Goal: Task Accomplishment & Management: Complete application form

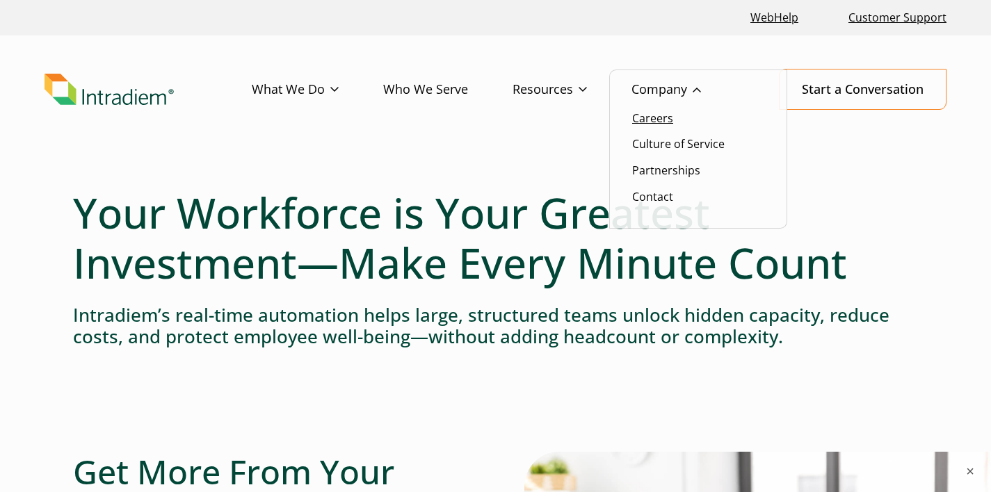
click at [656, 112] on link "Careers" at bounding box center [652, 118] width 41 height 15
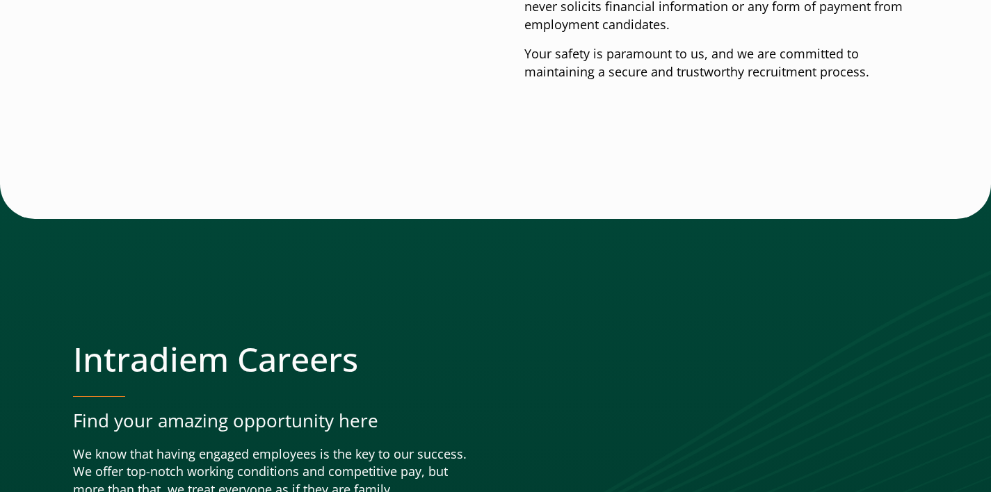
scroll to position [5082, 0]
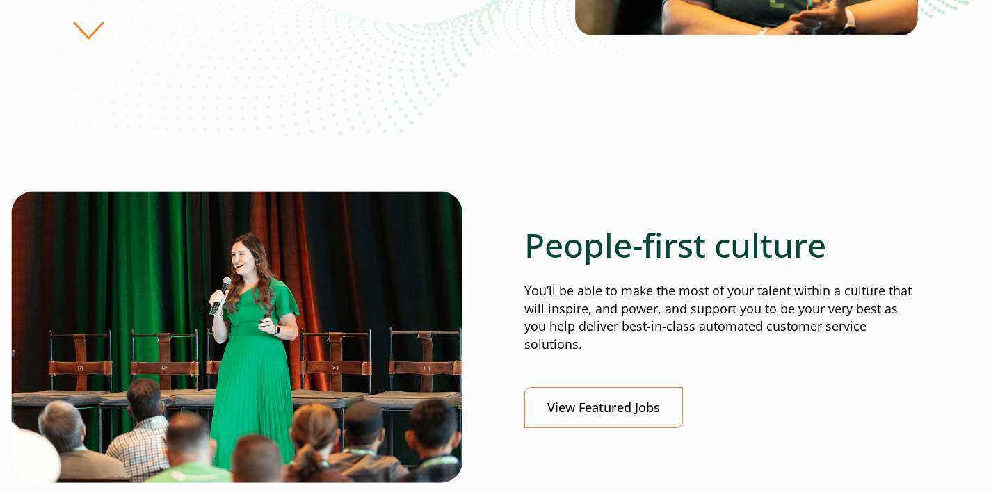
scroll to position [437, 0]
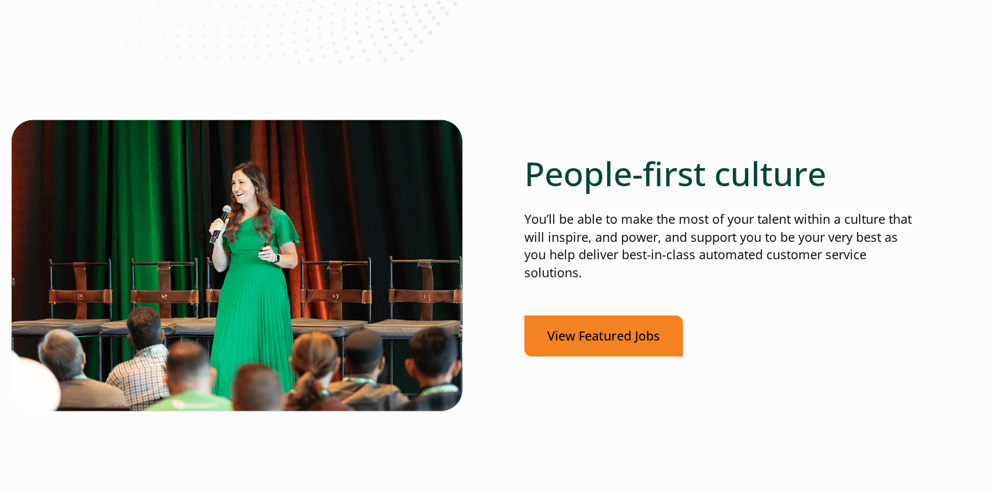
click at [600, 316] on link "View Featured Jobs" at bounding box center [603, 336] width 159 height 41
